Goal: Task Accomplishment & Management: Use online tool/utility

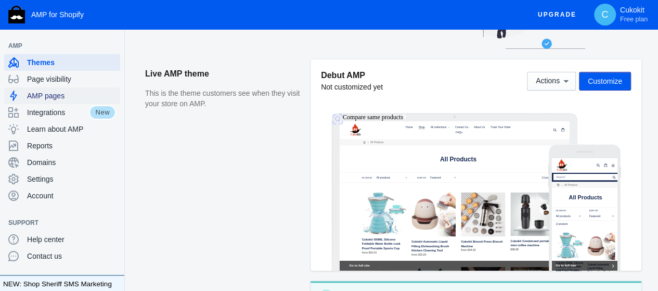
scroll to position [111, 0]
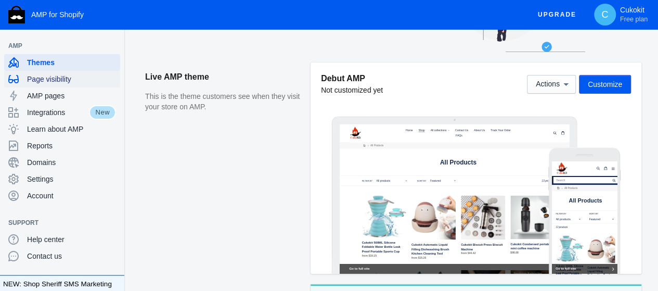
click at [34, 72] on div "Page visibility" at bounding box center [62, 79] width 108 height 17
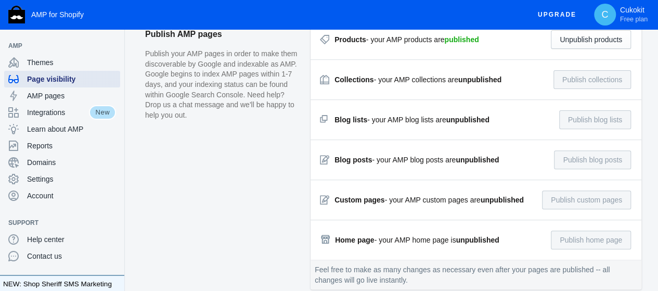
scroll to position [243, 0]
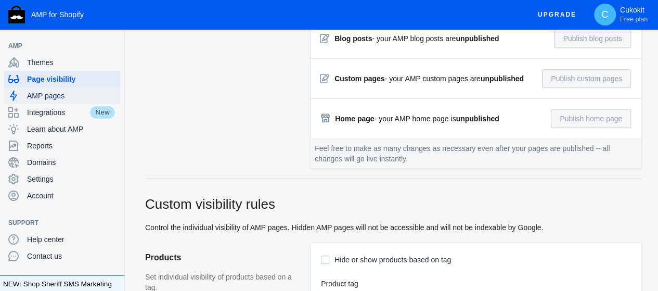
click at [72, 92] on span "AMP pages" at bounding box center [71, 96] width 89 height 10
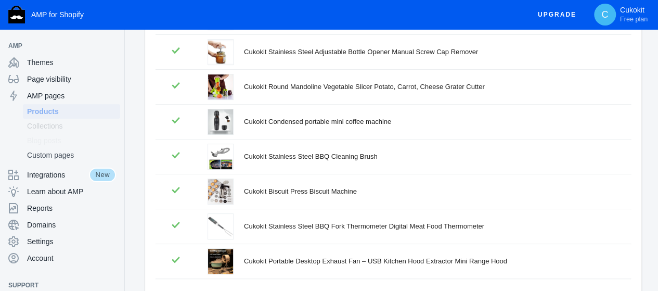
scroll to position [321, 0]
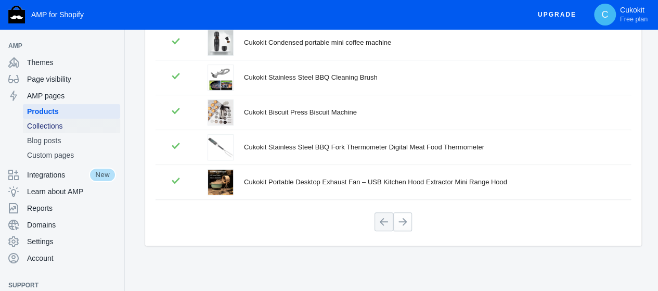
click at [58, 123] on span "Collections" at bounding box center [71, 126] width 89 height 10
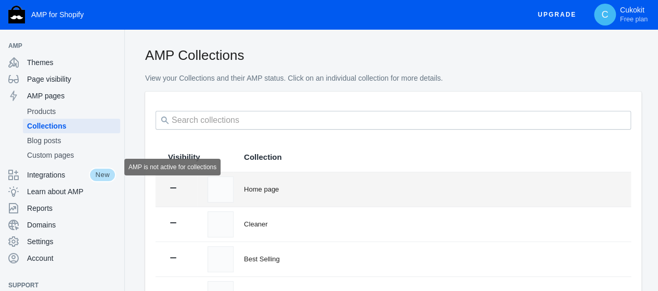
click at [175, 191] on icon at bounding box center [173, 188] width 10 height 10
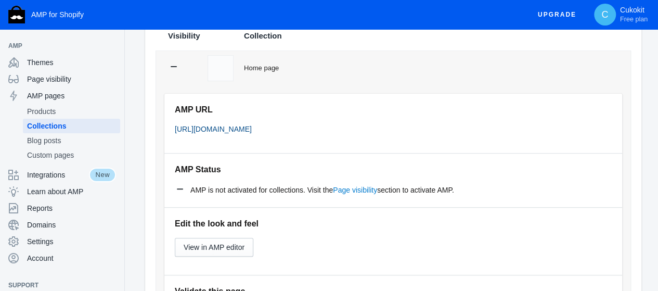
click at [218, 128] on link "[URL][DOMAIN_NAME]" at bounding box center [213, 129] width 77 height 8
click at [239, 248] on span "View in AMP editor" at bounding box center [214, 247] width 61 height 8
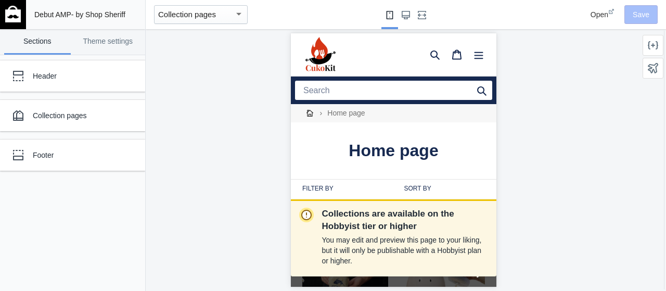
click at [362, 94] on input "Search" at bounding box center [393, 90] width 197 height 19
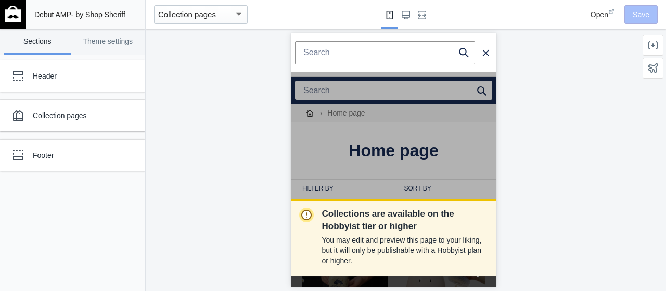
click at [224, 100] on div "Collections are available on the Hobbyist tier or higher You may edit and previ…" at bounding box center [393, 160] width 495 height 262
click at [249, 137] on div "Collections are available on the Hobbyist tier or higher You may edit and previ…" at bounding box center [393, 160] width 495 height 262
